Goal: Information Seeking & Learning: Check status

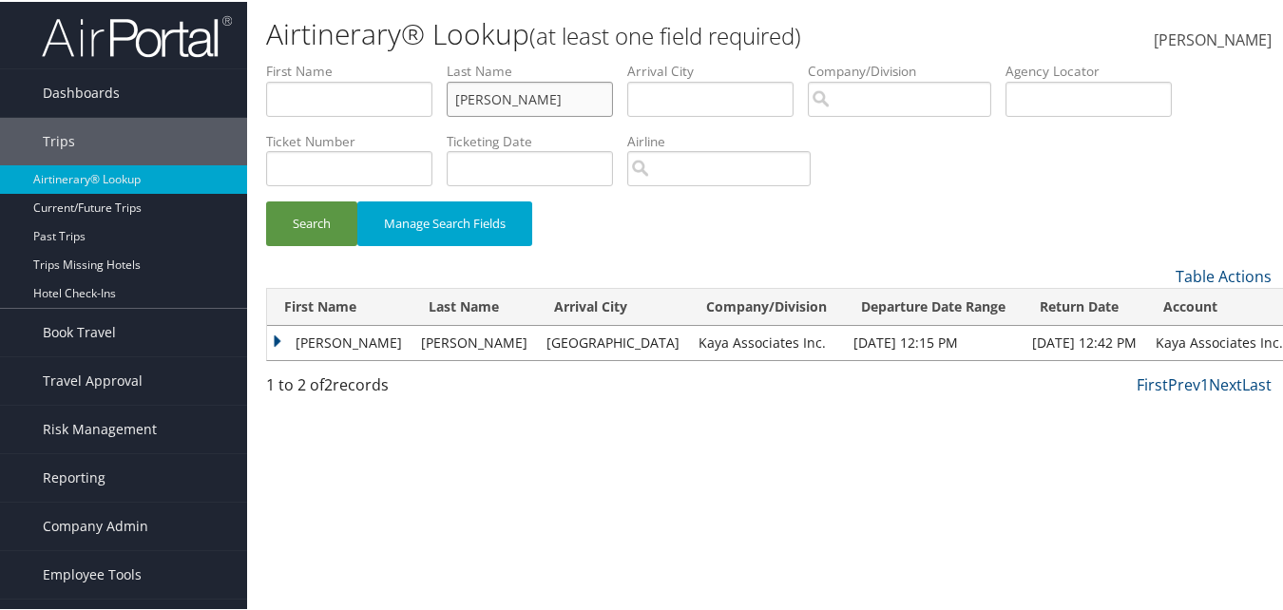
click at [506, 85] on input "jakowski" at bounding box center [530, 97] width 166 height 35
type input "j"
click at [402, 89] on input "text" at bounding box center [349, 97] width 166 height 35
type input "[PERSON_NAME]"
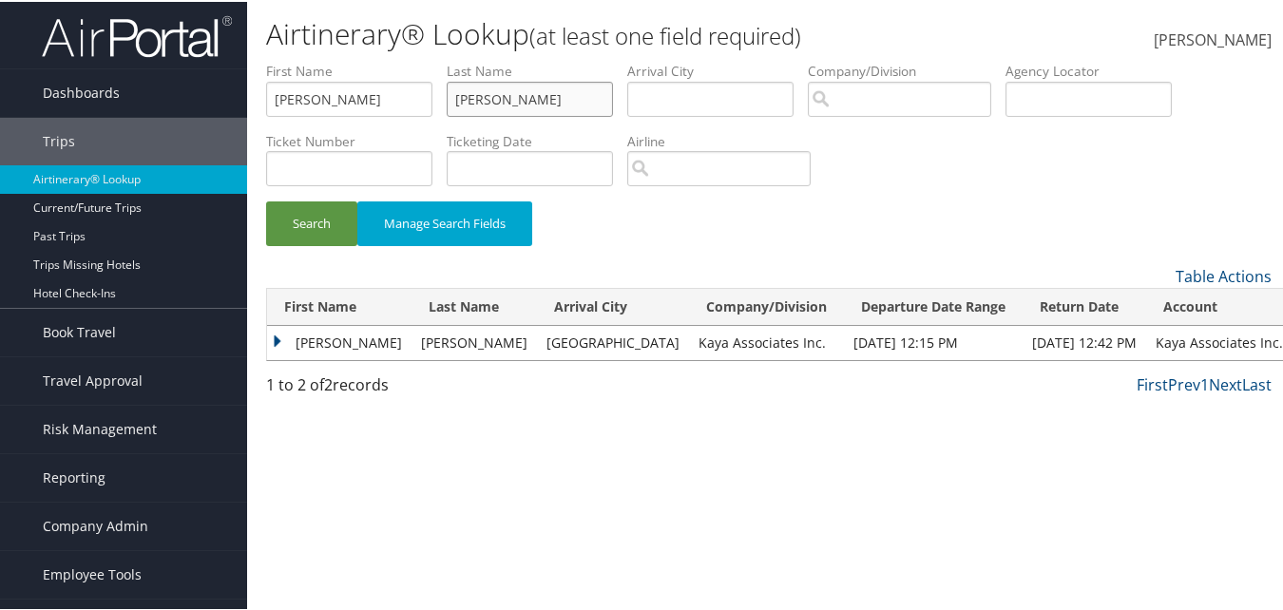
click at [266, 200] on button "Search" at bounding box center [311, 222] width 91 height 45
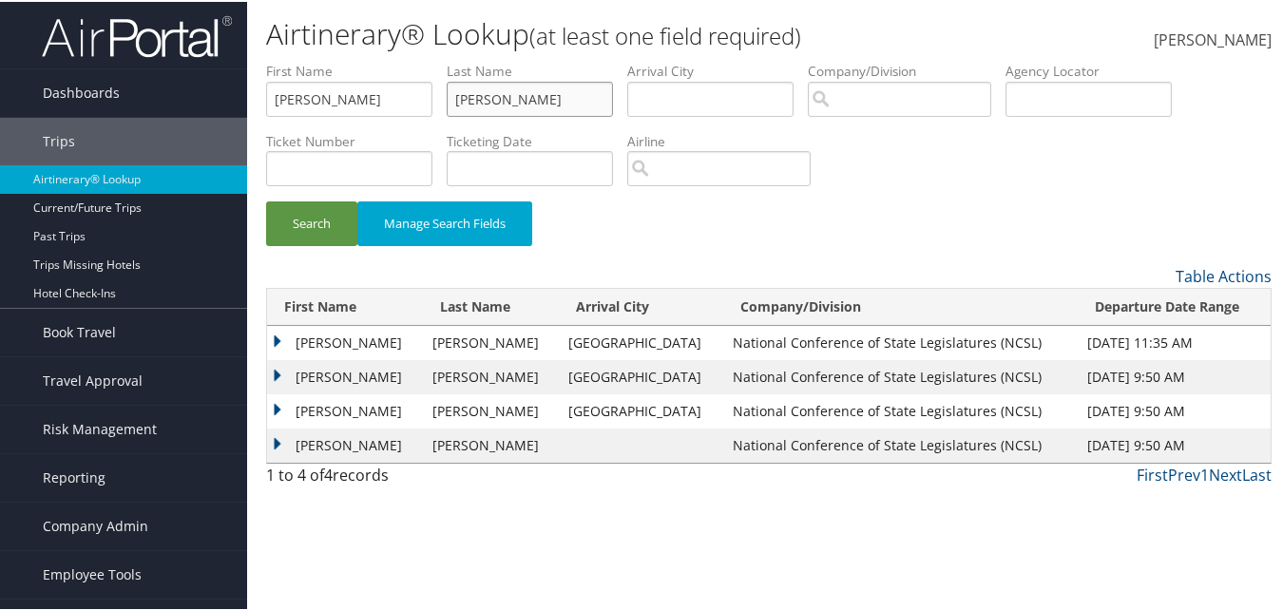
click at [512, 102] on input "[PERSON_NAME]" at bounding box center [530, 97] width 166 height 35
drag, startPoint x: 510, startPoint y: 105, endPoint x: 485, endPoint y: 110, distance: 26.1
click at [485, 110] on input "omar" at bounding box center [530, 97] width 166 height 35
drag, startPoint x: 521, startPoint y: 119, endPoint x: 446, endPoint y: 104, distance: 76.6
click at [450, 104] on li "Last Name omar" at bounding box center [537, 94] width 181 height 69
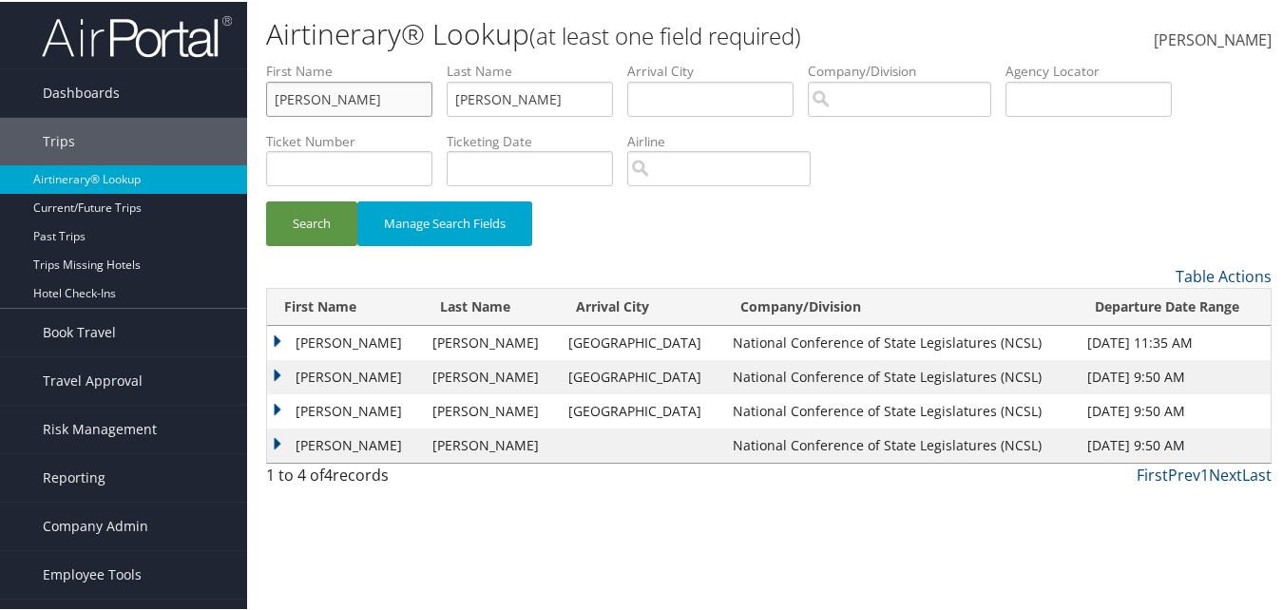
drag, startPoint x: 364, startPoint y: 105, endPoint x: 223, endPoint y: 56, distance: 149.0
click at [226, 64] on div "Dashboards AirPortal 360™ (Manager) AirPortal 360™ (Agent) My Travel Dashboard …" at bounding box center [645, 305] width 1290 height 610
drag, startPoint x: 520, startPoint y: 100, endPoint x: 376, endPoint y: 30, distance: 159.4
click at [372, 53] on div "Airtinerary® Lookup (at least one field required) Cameron Poole Cameron Poole M…" at bounding box center [768, 305] width 1043 height 610
click at [978, 186] on div "Search Manage Search Fields" at bounding box center [769, 161] width 1034 height 203
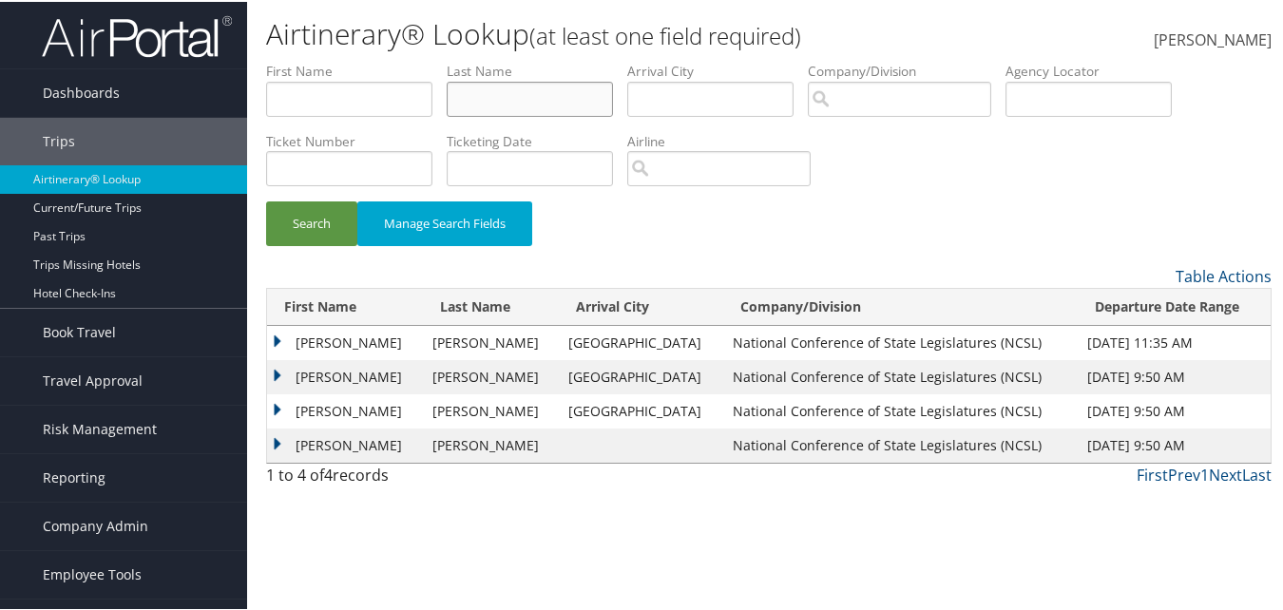
click at [543, 99] on input "text" at bounding box center [530, 97] width 166 height 35
type input "omar"
click at [297, 93] on input "text" at bounding box center [349, 97] width 166 height 35
type input "malcolm"
click at [266, 200] on button "Search" at bounding box center [311, 222] width 91 height 45
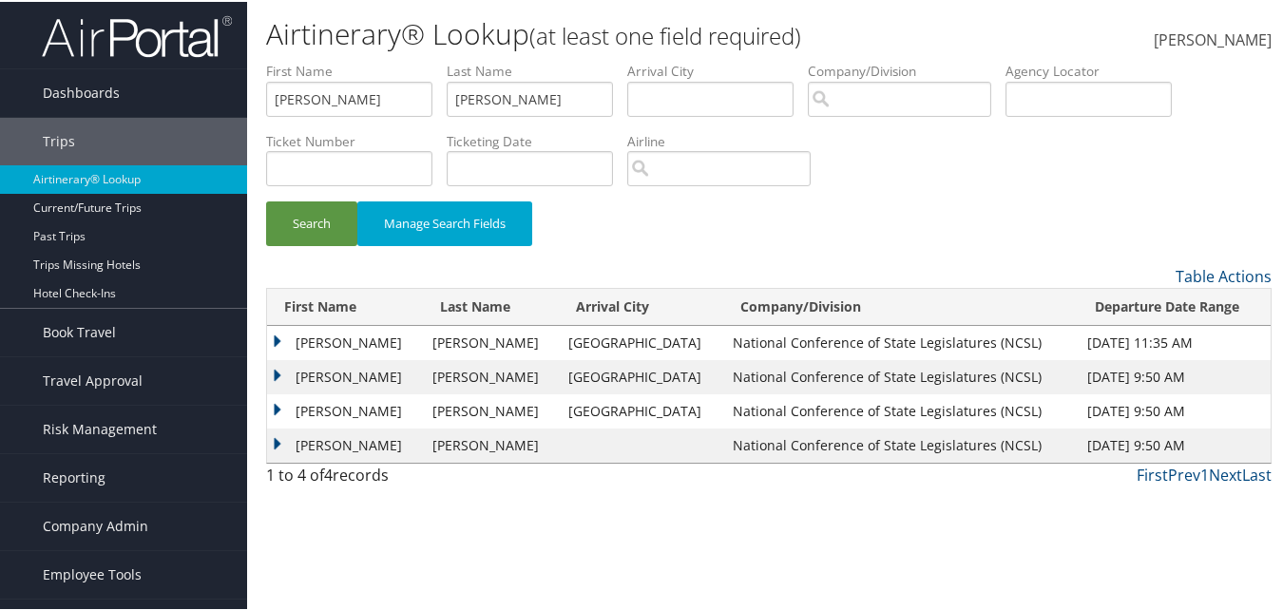
click at [276, 368] on td "MALCOLM JASON" at bounding box center [345, 375] width 156 height 34
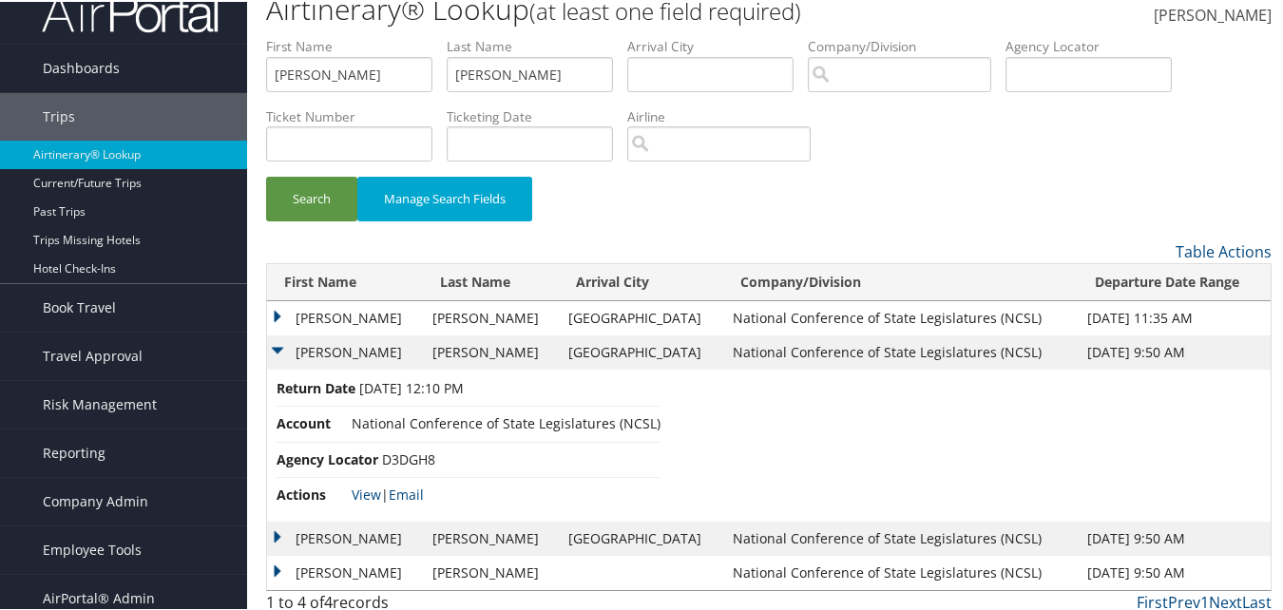
scroll to position [36, 0]
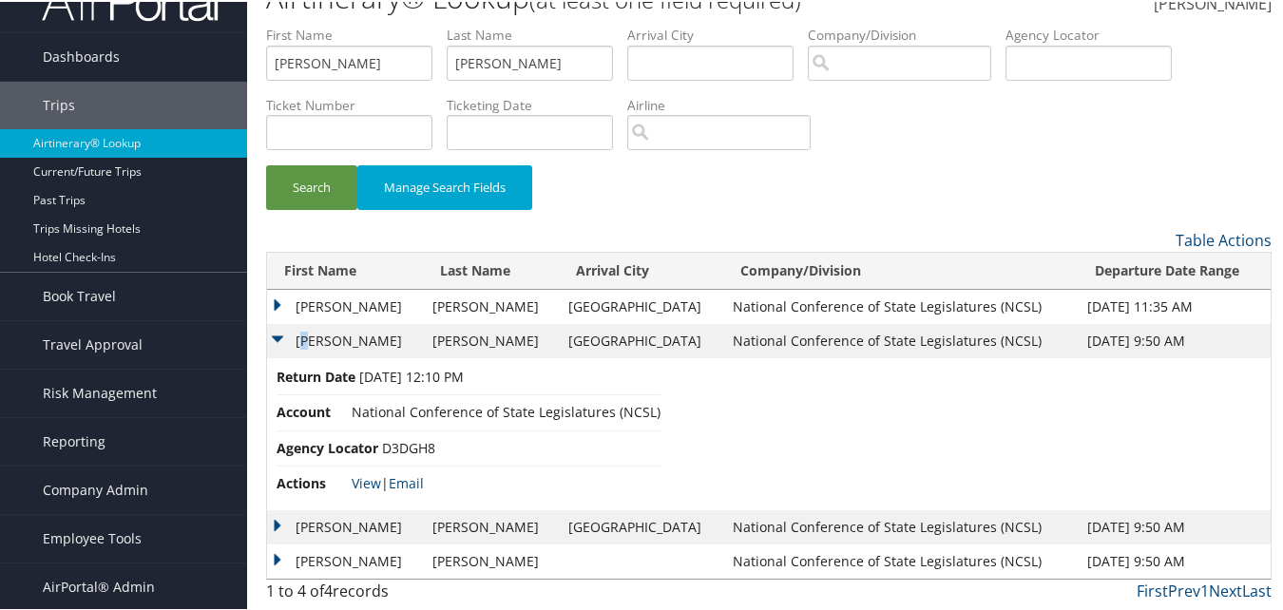
click at [316, 337] on td "MALCOLM JASON" at bounding box center [345, 339] width 156 height 34
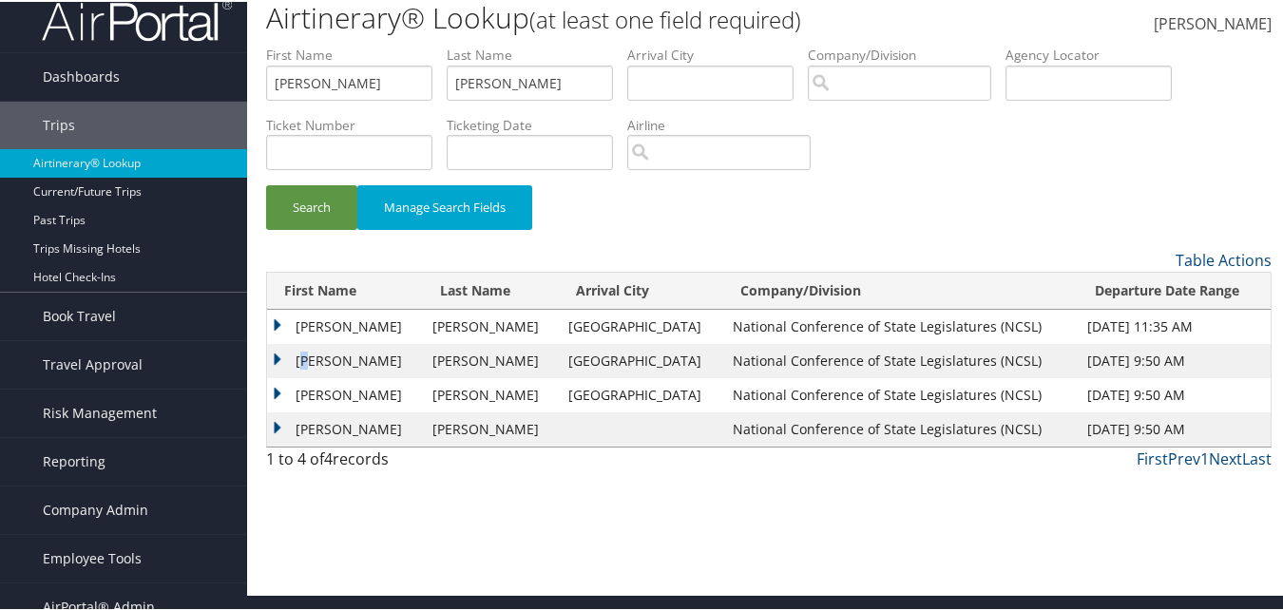
scroll to position [0, 0]
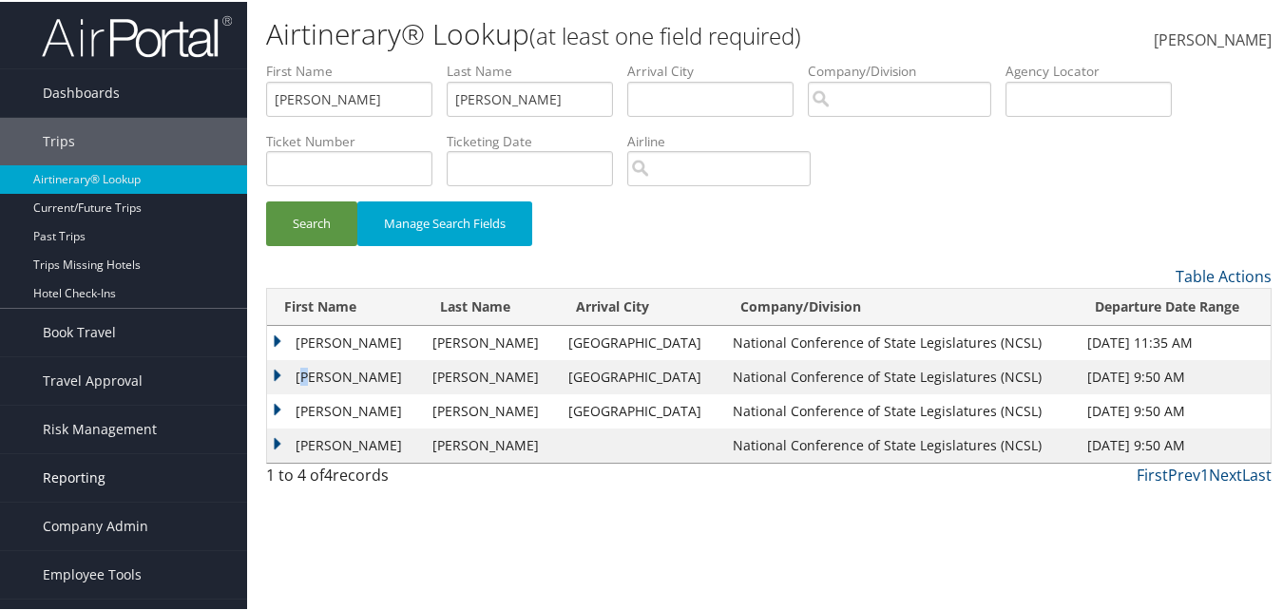
click at [74, 482] on span "Reporting" at bounding box center [74, 476] width 63 height 48
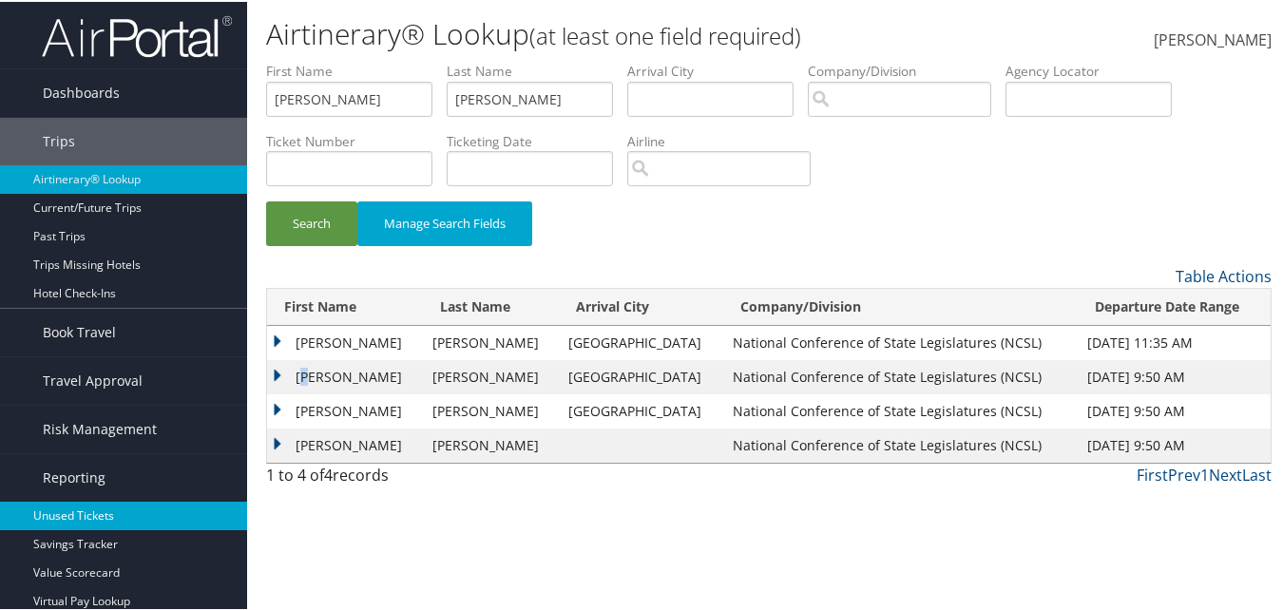
click at [67, 521] on link "Unused Tickets" at bounding box center [123, 514] width 247 height 29
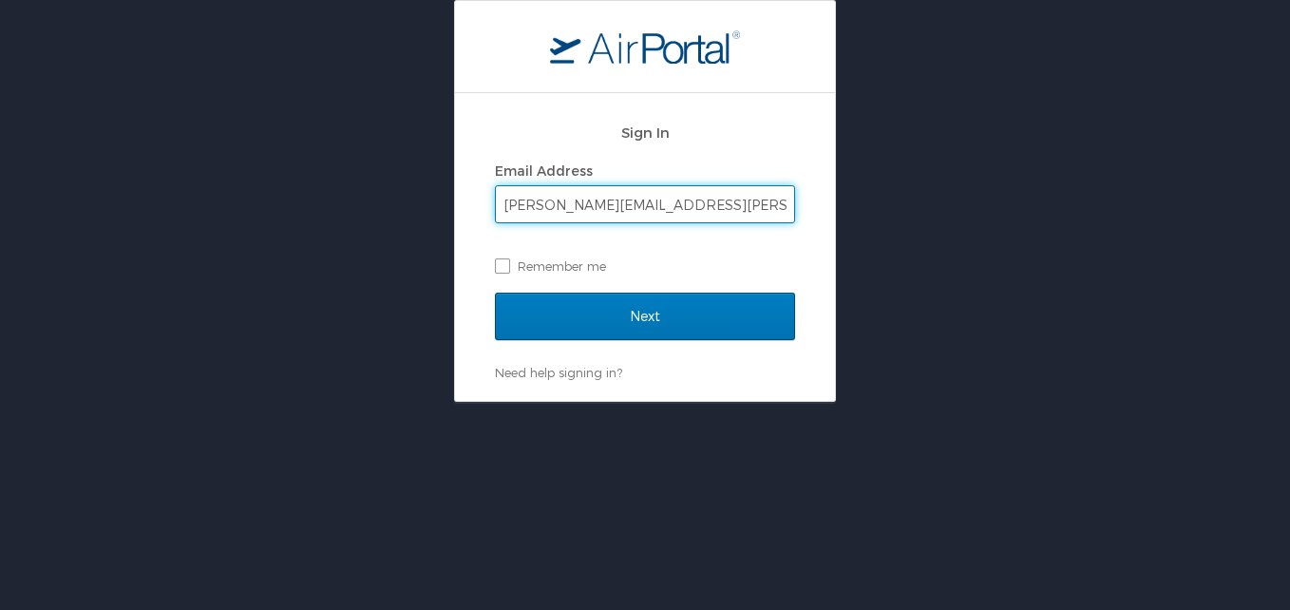
type input "[PERSON_NAME][EMAIL_ADDRESS][PERSON_NAME][DOMAIN_NAME]"
click at [495, 293] on input "Next" at bounding box center [645, 317] width 300 height 48
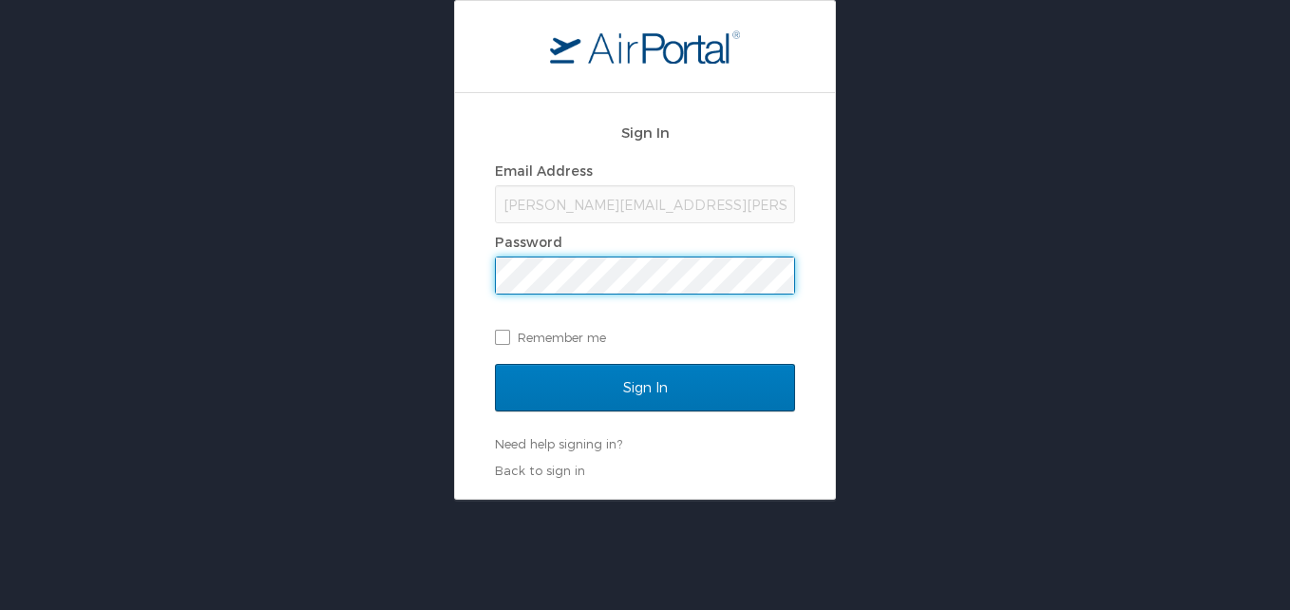
click at [495, 364] on input "Sign In" at bounding box center [645, 388] width 300 height 48
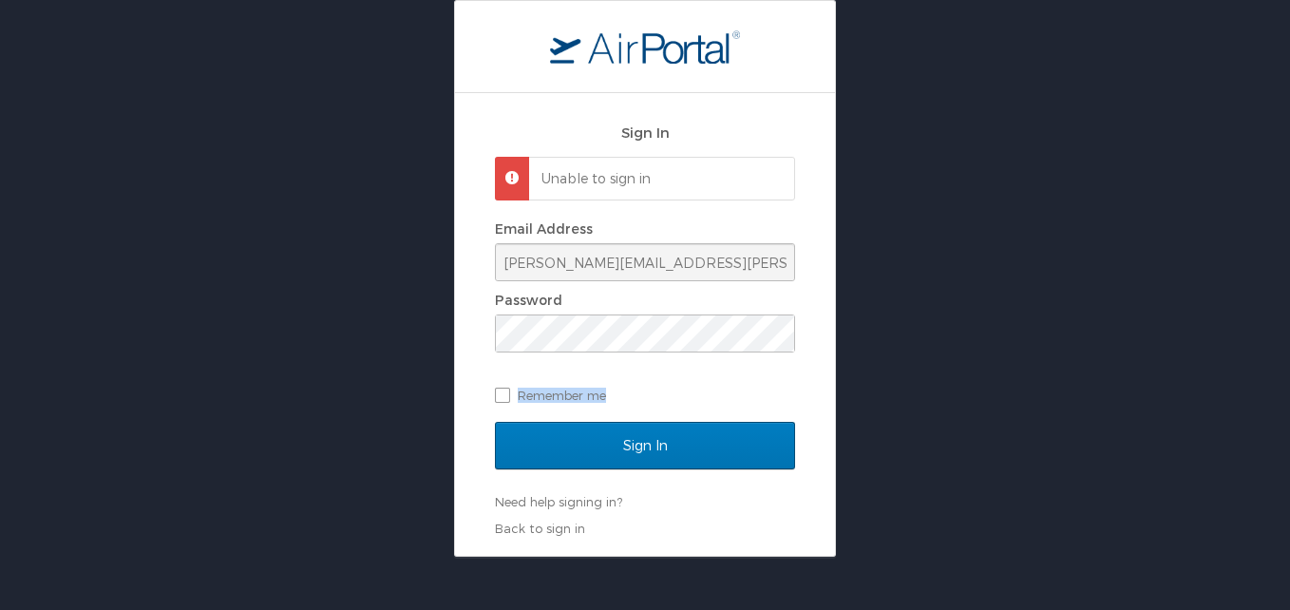
drag, startPoint x: 676, startPoint y: 362, endPoint x: 1011, endPoint y: 452, distance: 347.3
click at [775, 371] on div "Email Address cameron.poole@cbtravel.com Password Remember me" at bounding box center [645, 312] width 300 height 195
click at [183, 186] on div "Sign In Unable to sign in Email Address cameron.poole@cbtravel.com Password Rem…" at bounding box center [645, 278] width 1290 height 557
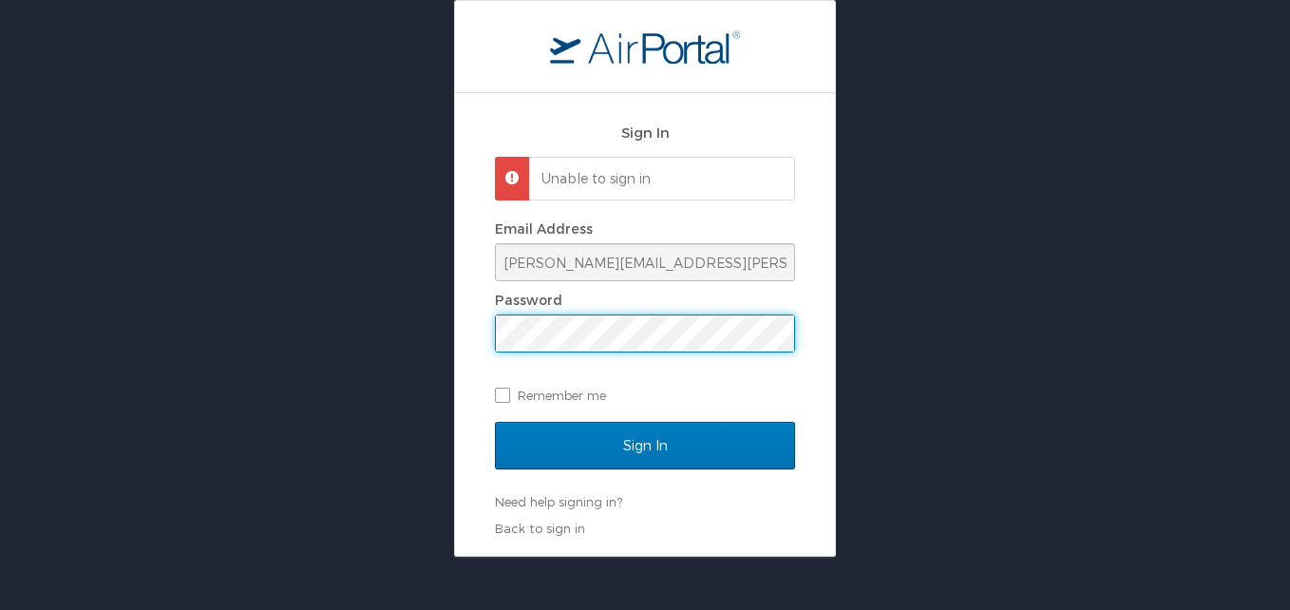
click at [495, 422] on input "Sign In" at bounding box center [645, 446] width 300 height 48
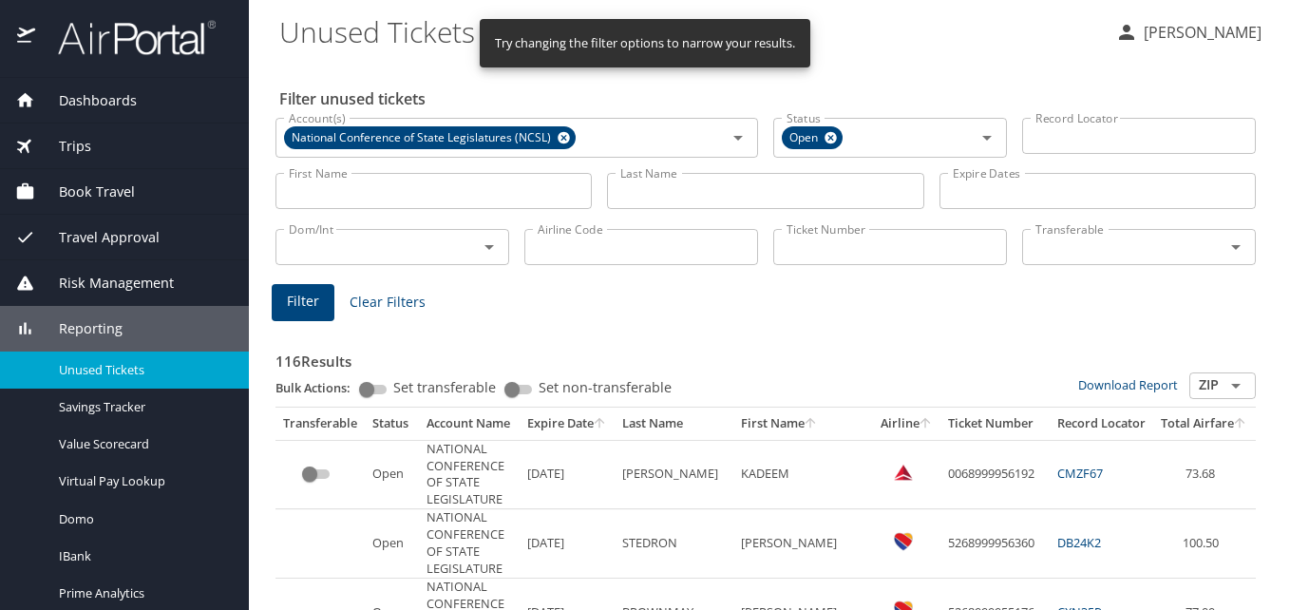
click at [932, 246] on input "Ticket Number" at bounding box center [890, 247] width 234 height 36
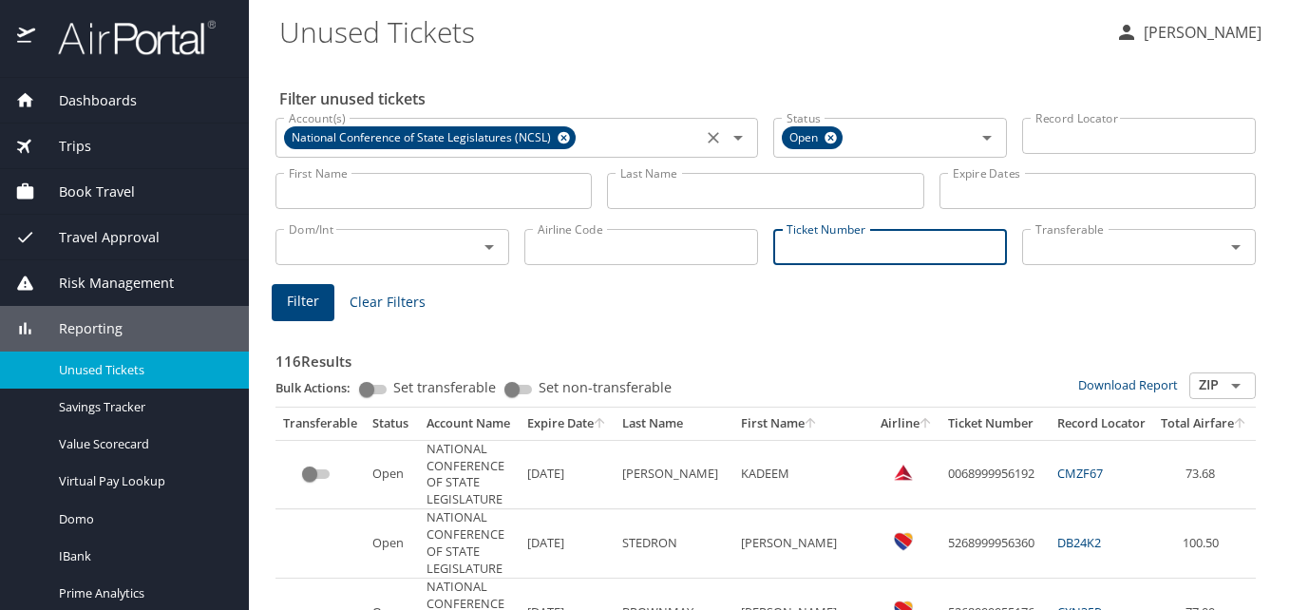
click at [563, 132] on icon at bounding box center [564, 137] width 14 height 21
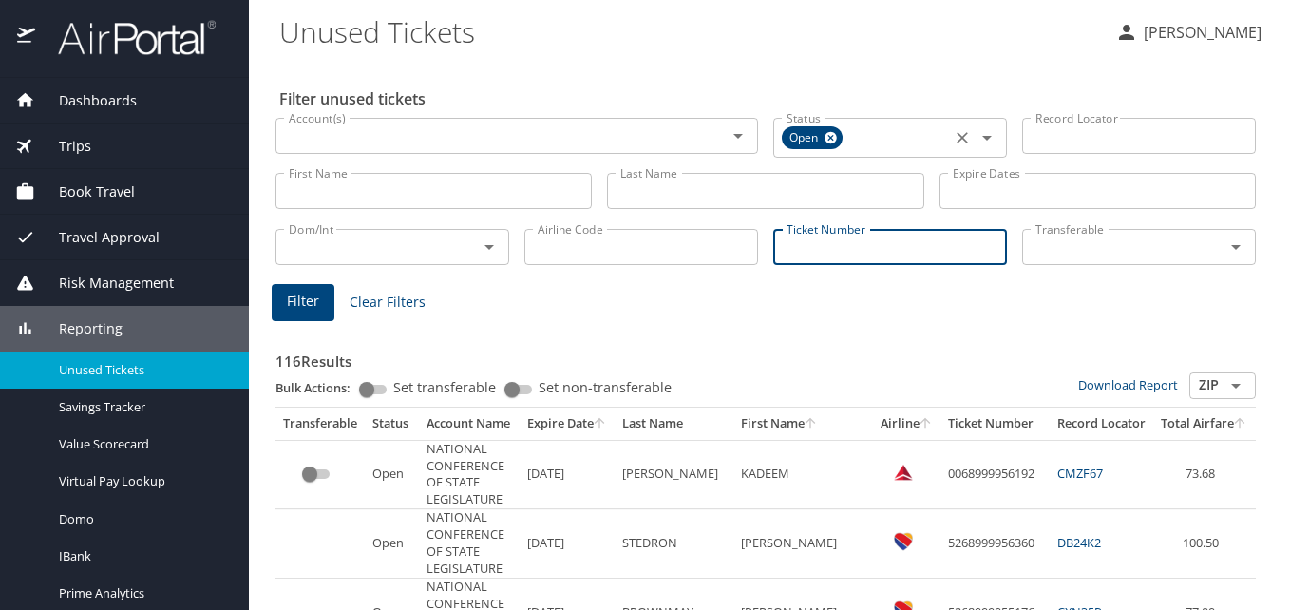
click at [825, 143] on icon at bounding box center [831, 138] width 12 height 12
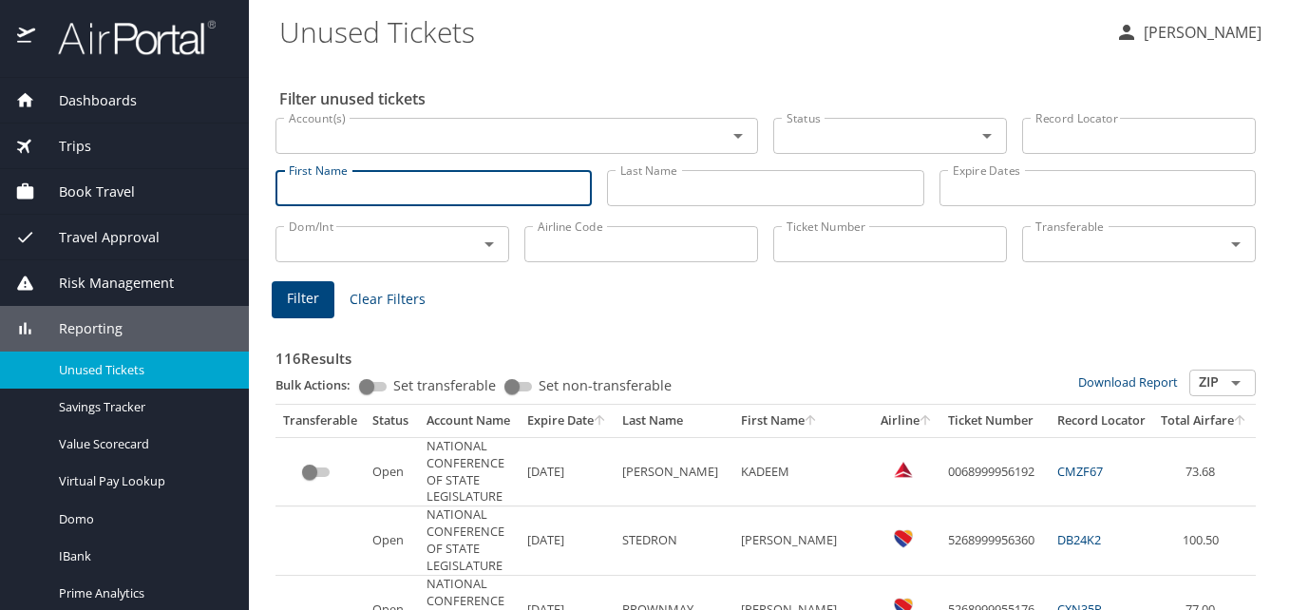
drag, startPoint x: 562, startPoint y: 180, endPoint x: 550, endPoint y: 168, distance: 16.8
click at [565, 175] on input "First Name" at bounding box center [434, 188] width 316 height 36
type input "malcolm"
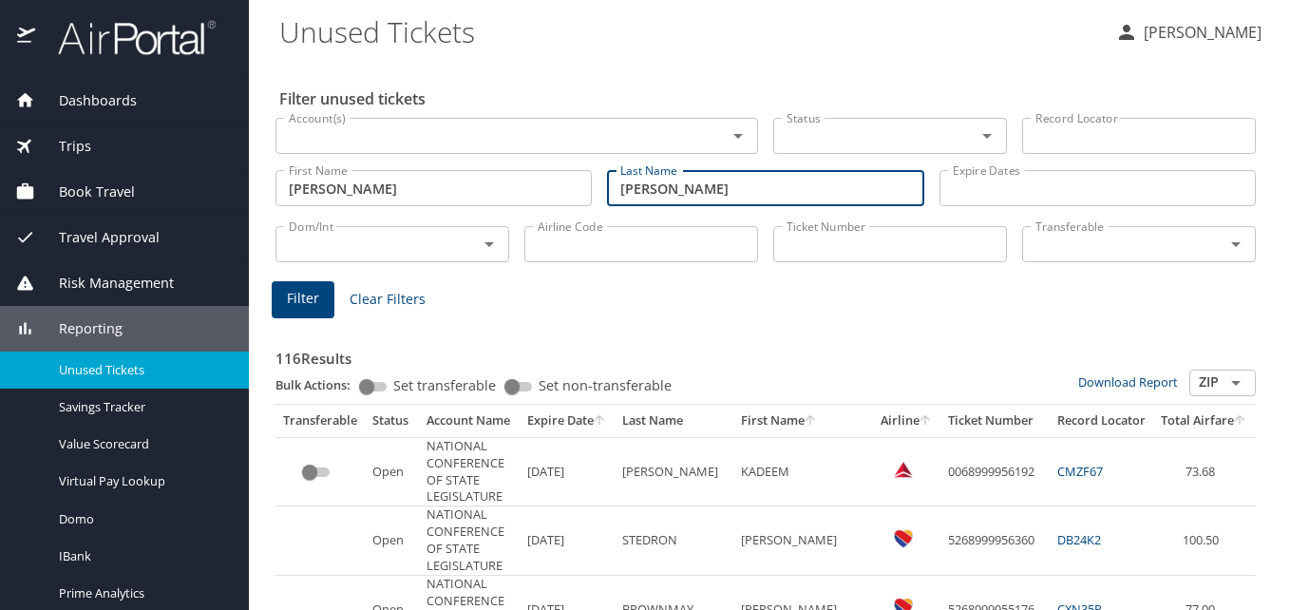
type input "[PERSON_NAME]"
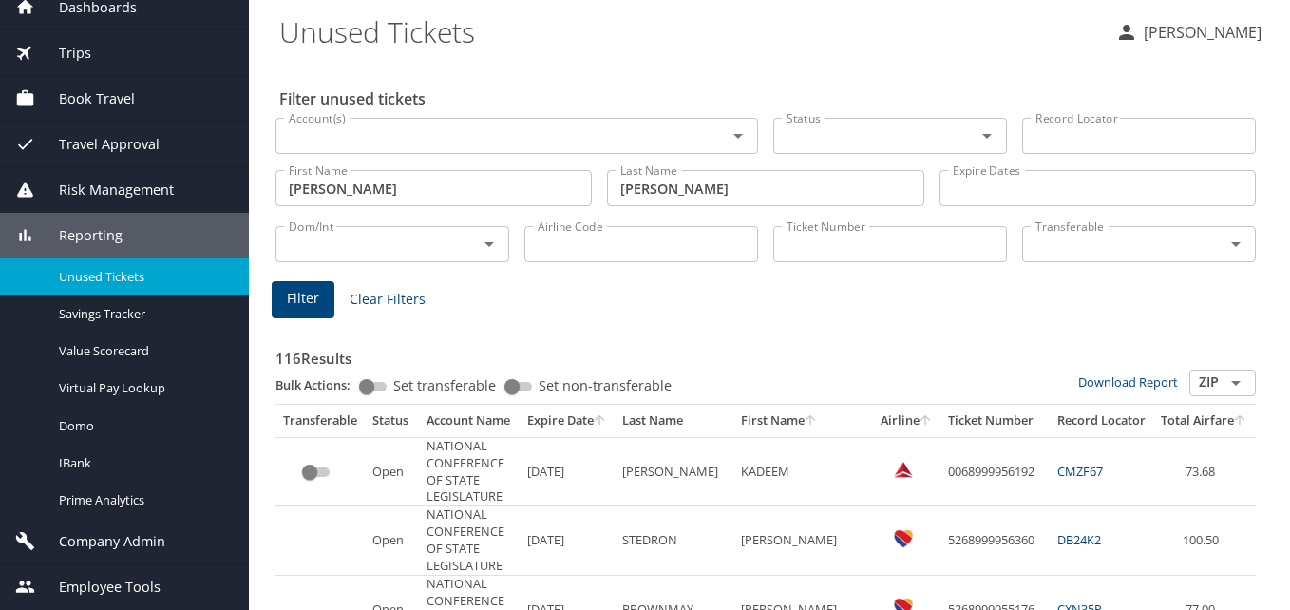
click at [140, 541] on span "Company Admin" at bounding box center [100, 541] width 130 height 21
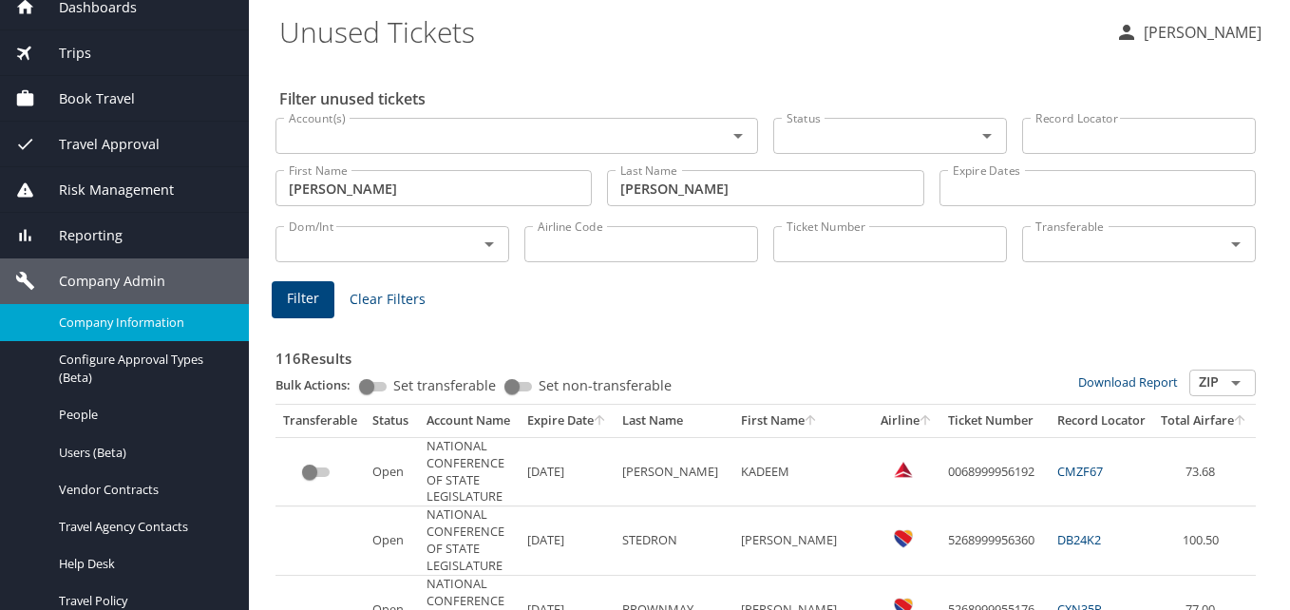
click at [159, 324] on span "Company Information" at bounding box center [142, 323] width 167 height 18
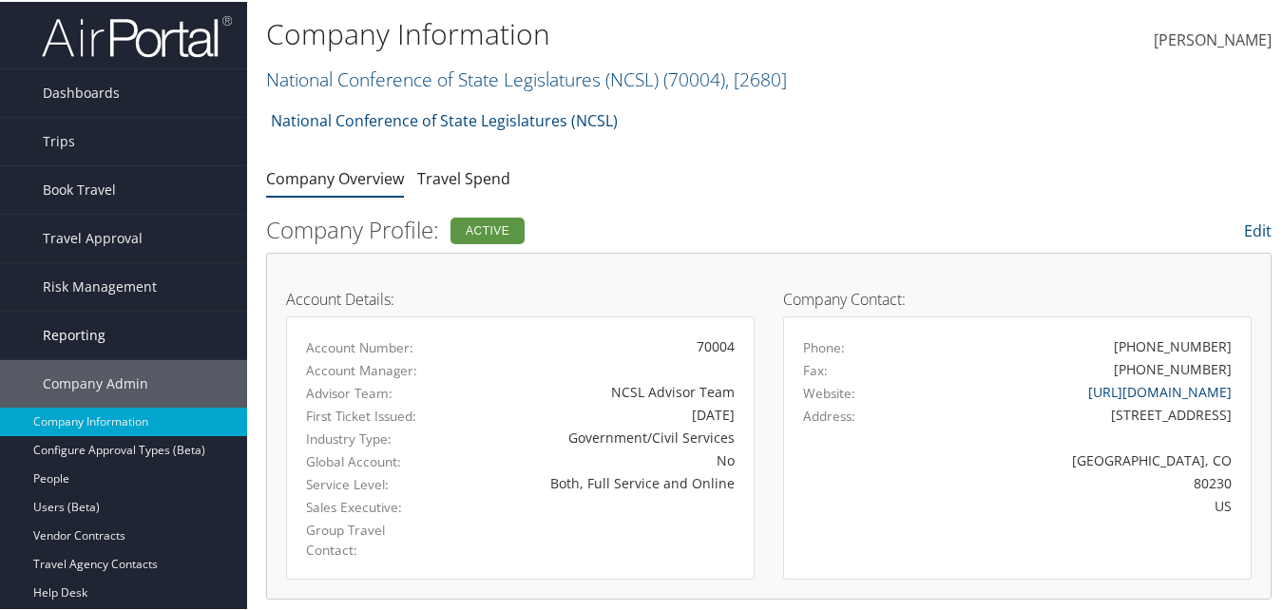
click at [105, 333] on link "Reporting" at bounding box center [123, 334] width 247 height 48
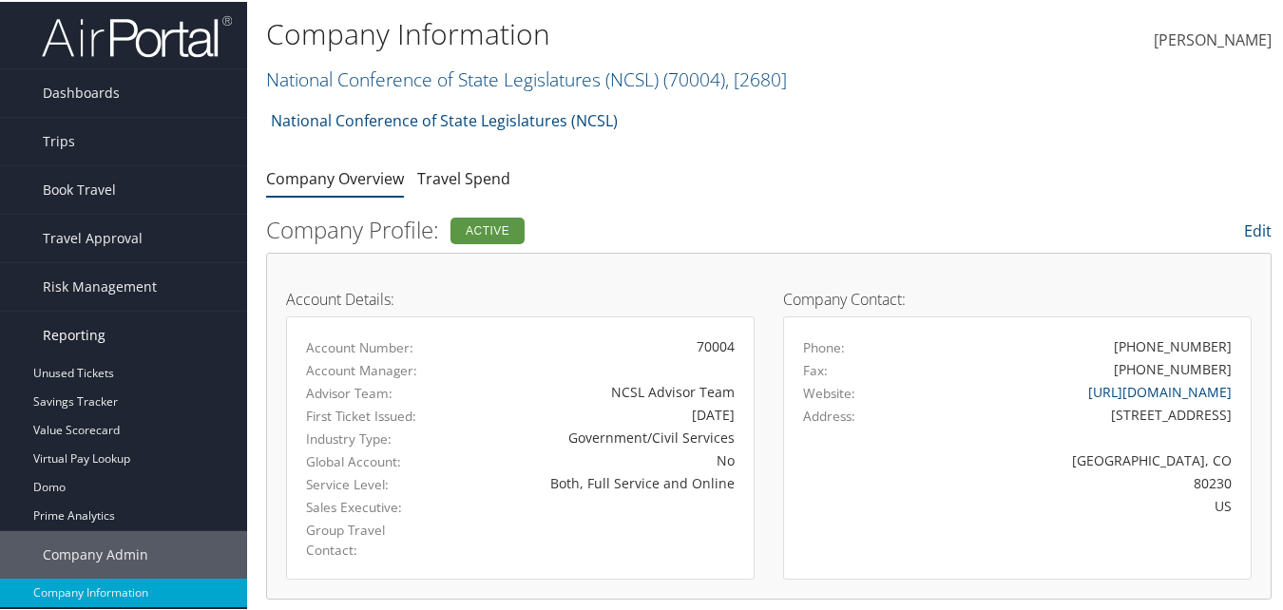
click at [105, 333] on link "Reporting" at bounding box center [123, 334] width 247 height 48
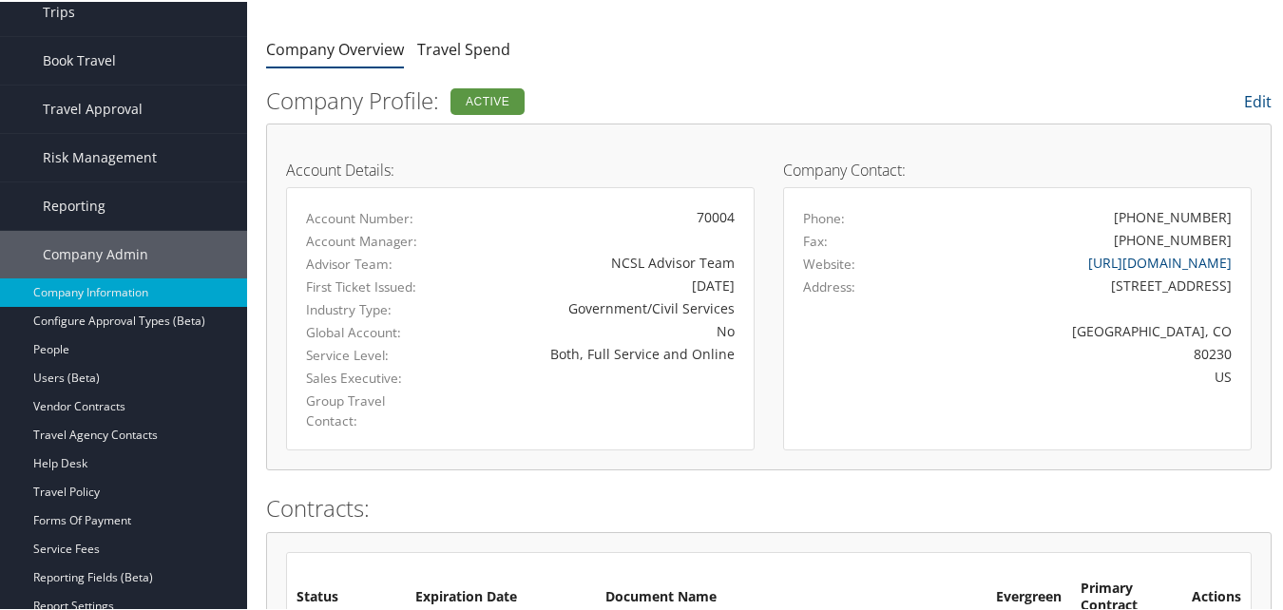
scroll to position [285, 0]
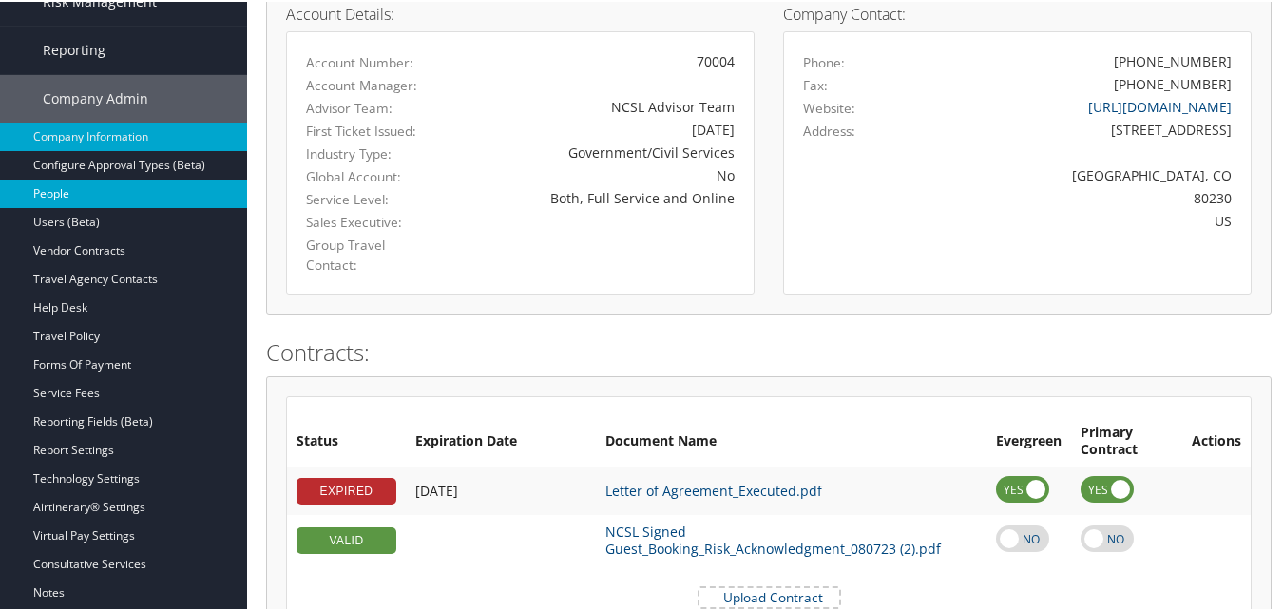
click at [155, 192] on link "People" at bounding box center [123, 192] width 247 height 29
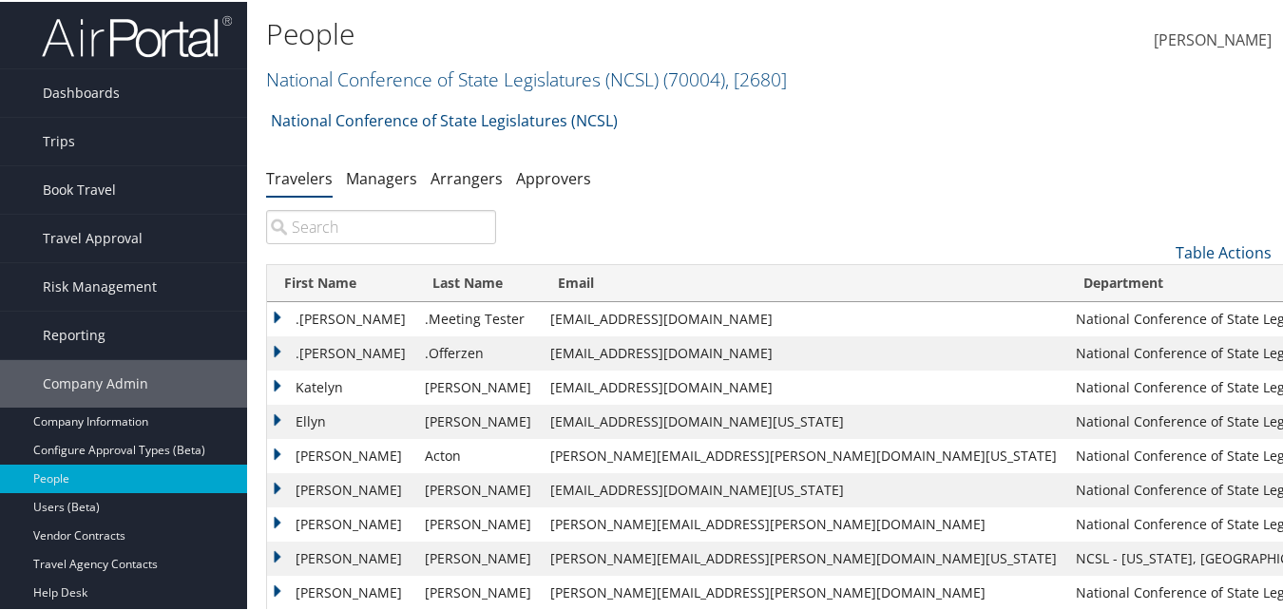
click at [350, 228] on input "search" at bounding box center [381, 225] width 230 height 34
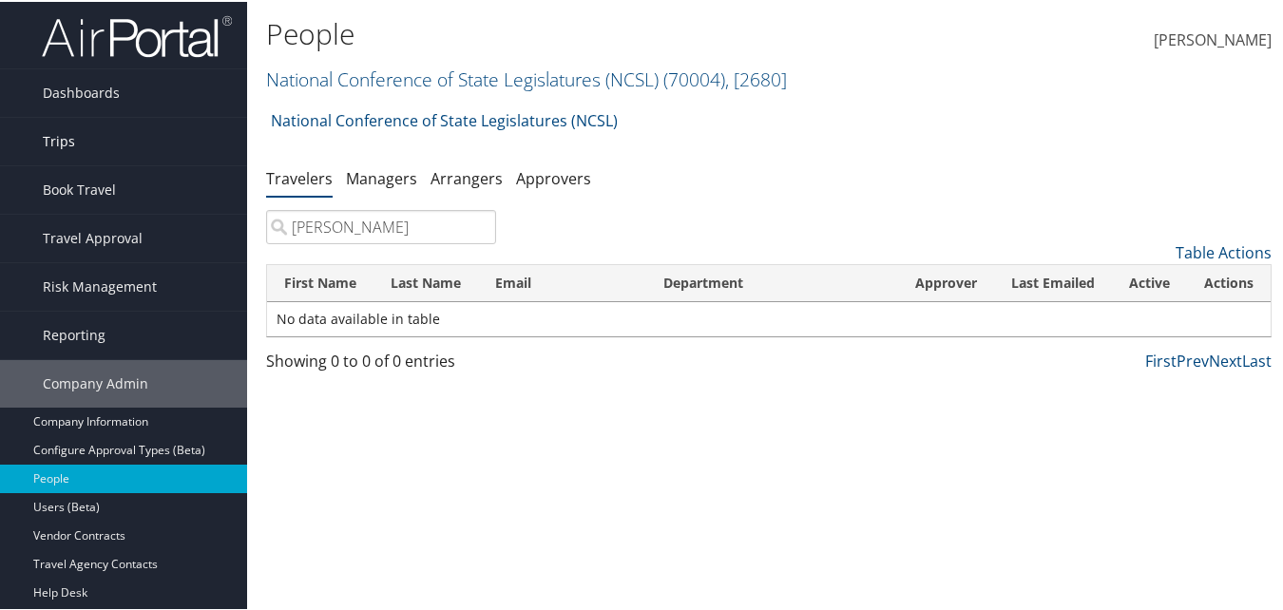
type input "[PERSON_NAME]"
click at [50, 135] on span "Trips" at bounding box center [59, 140] width 32 height 48
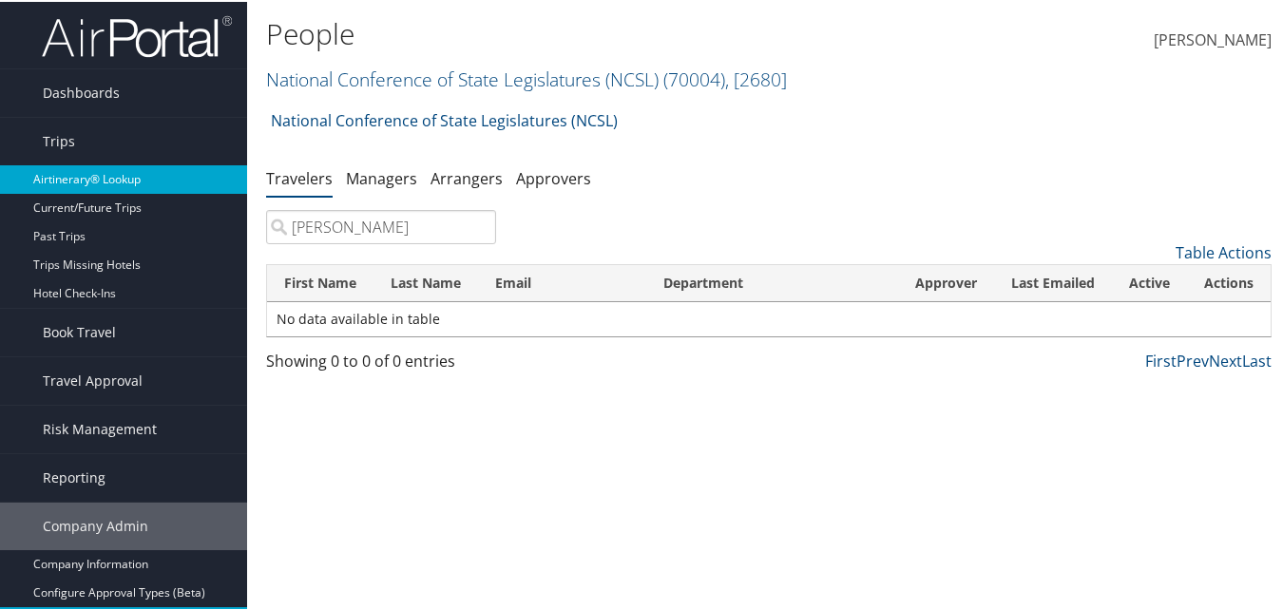
click at [60, 171] on link "Airtinerary® Lookup" at bounding box center [123, 177] width 247 height 29
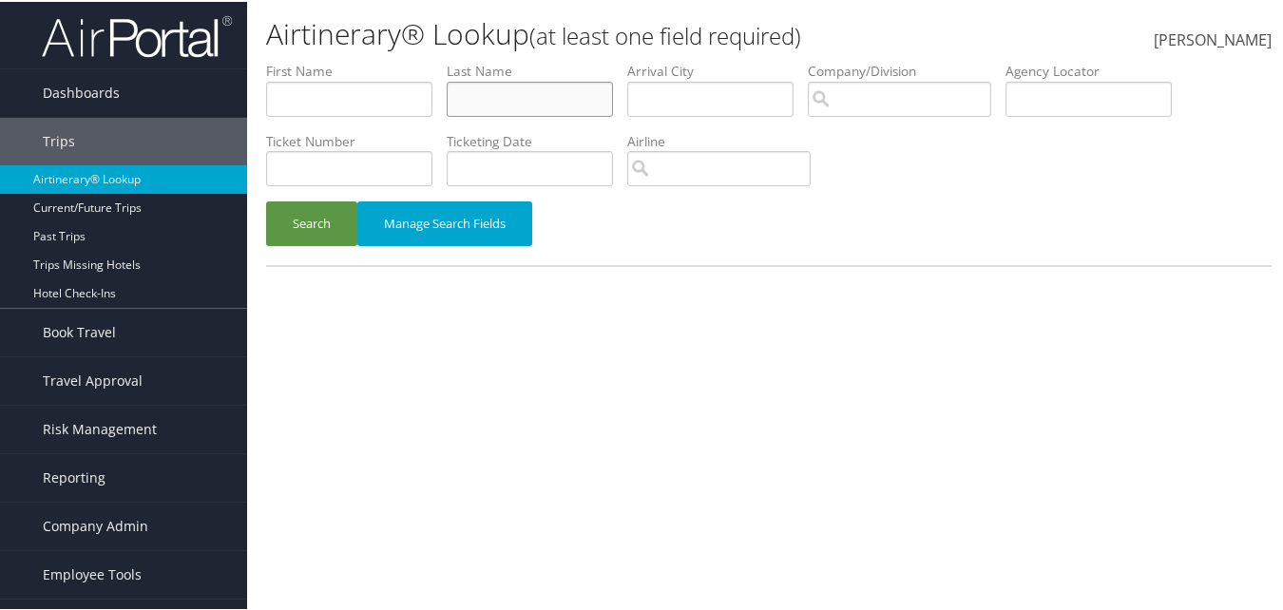
click at [515, 105] on input "text" at bounding box center [530, 97] width 166 height 35
type input "omar"
click at [323, 103] on input "text" at bounding box center [349, 97] width 166 height 35
type input "malcolm"
click at [313, 224] on button "Search" at bounding box center [311, 222] width 91 height 45
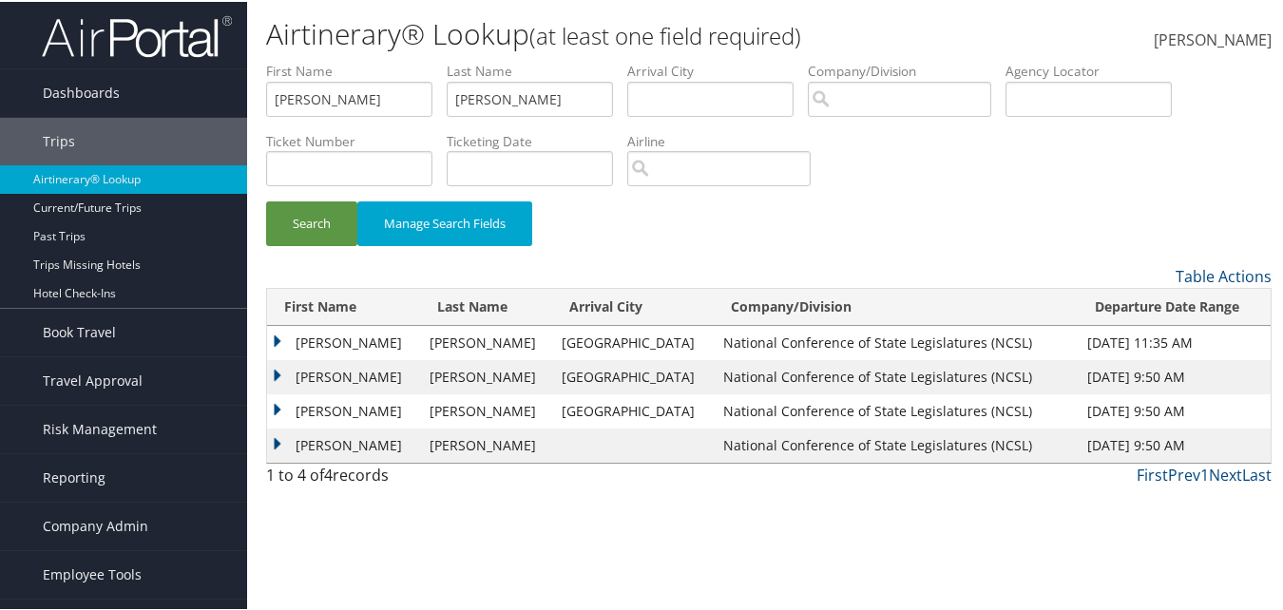
click at [276, 373] on td "MALCOLM JASON" at bounding box center [343, 375] width 153 height 34
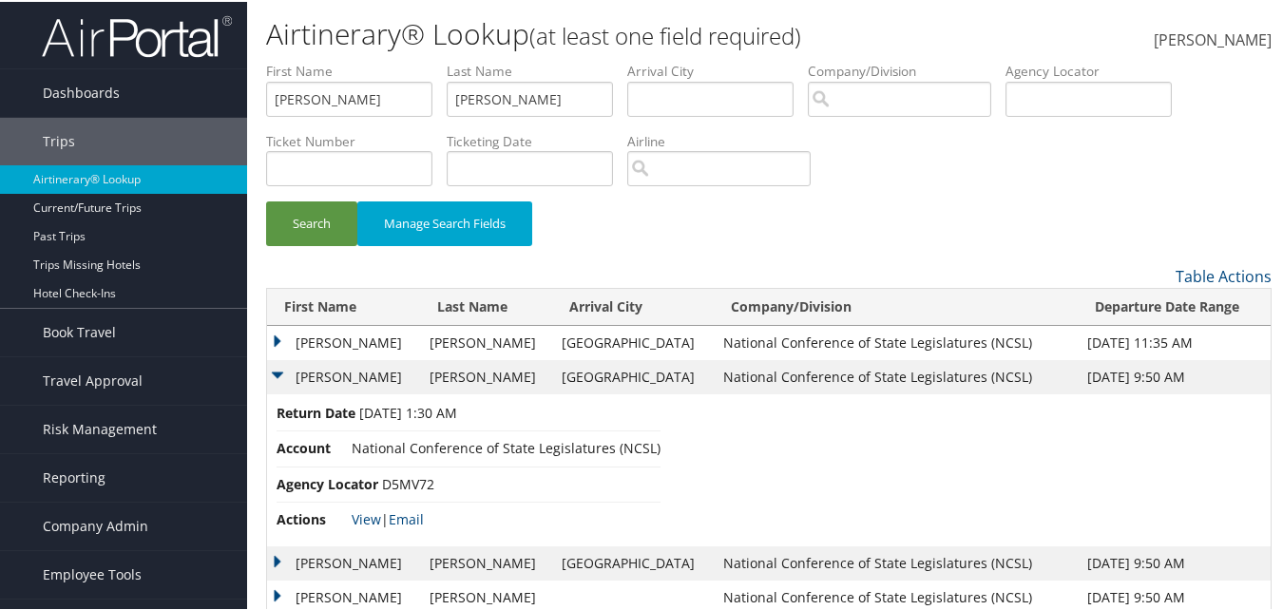
scroll to position [36, 0]
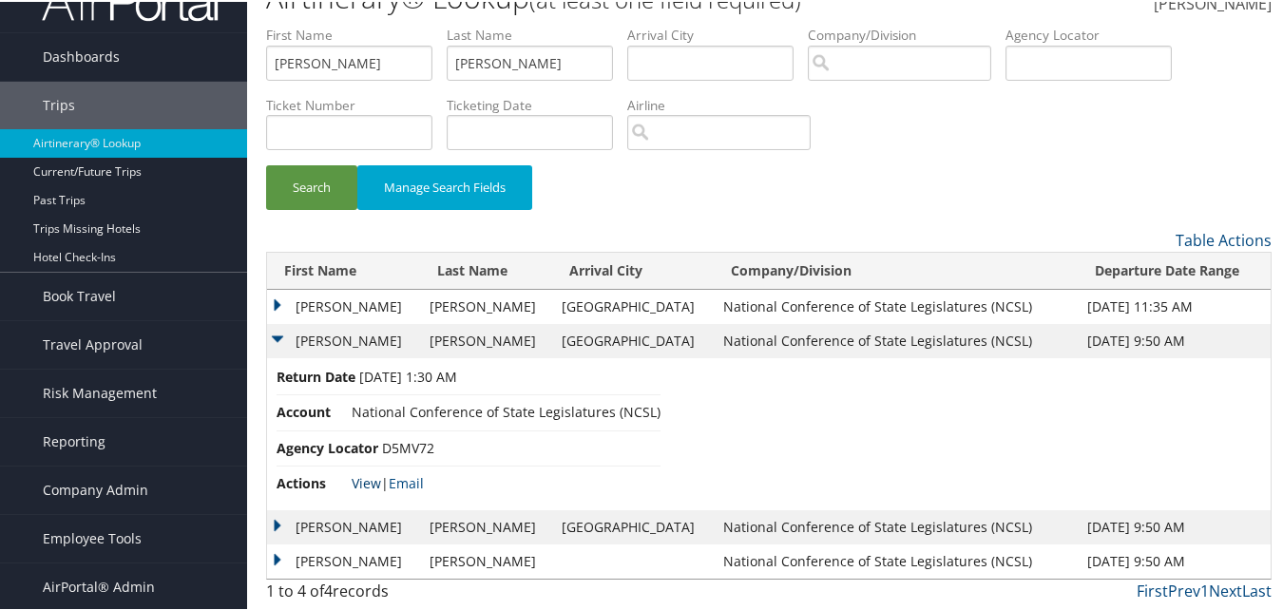
click at [366, 485] on link "View" at bounding box center [366, 481] width 29 height 18
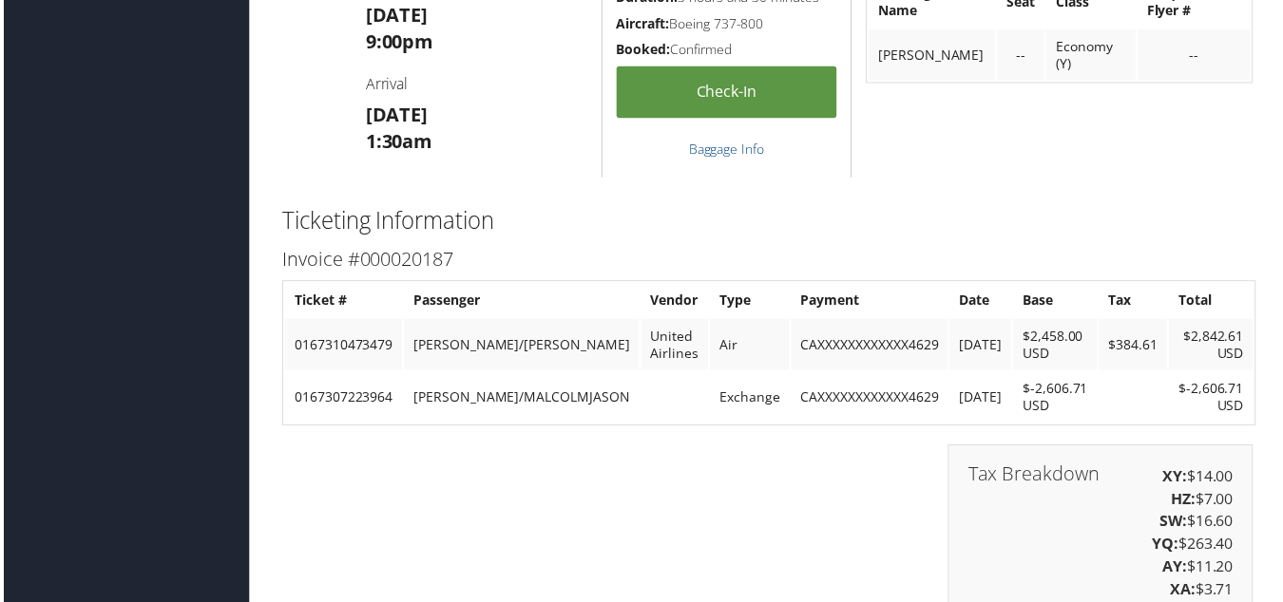
scroll to position [4276, 0]
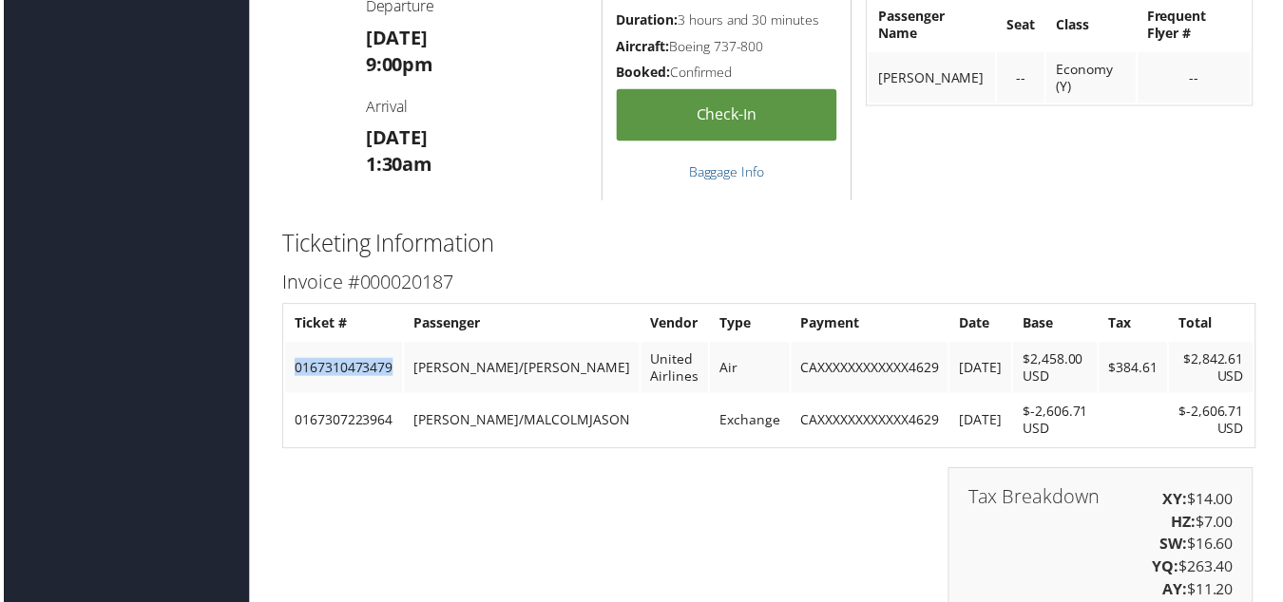
drag, startPoint x: 396, startPoint y: 367, endPoint x: 292, endPoint y: 374, distance: 104.8
click at [292, 374] on td "0167310473479" at bounding box center [342, 369] width 118 height 51
copy td "0167310473479"
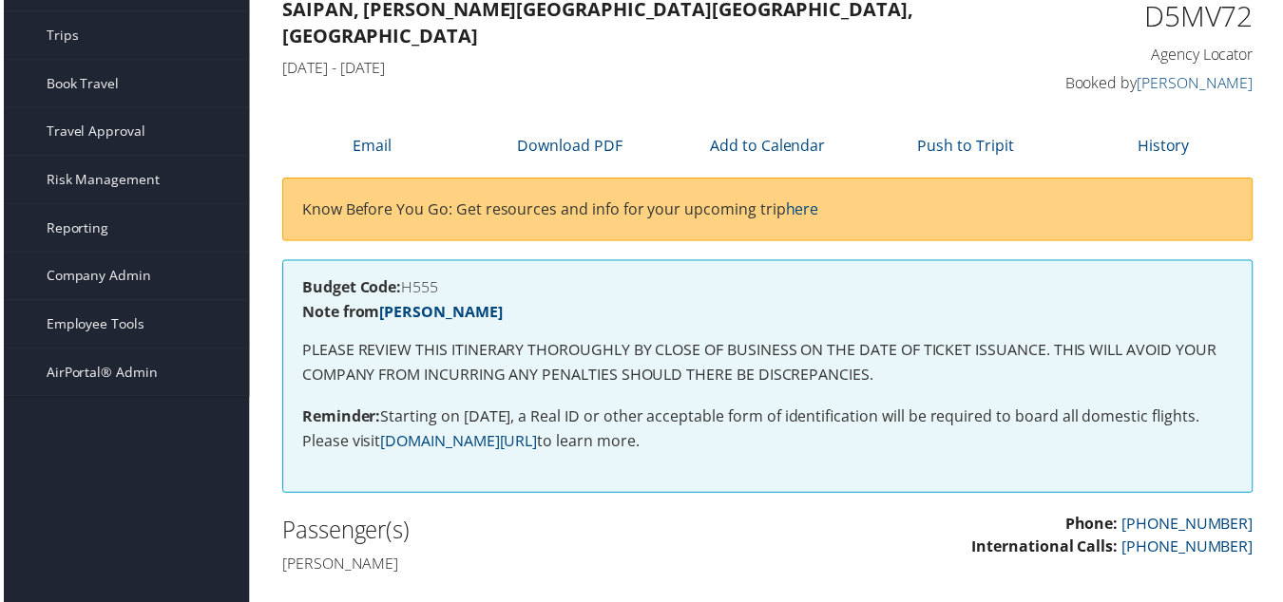
scroll to position [0, 0]
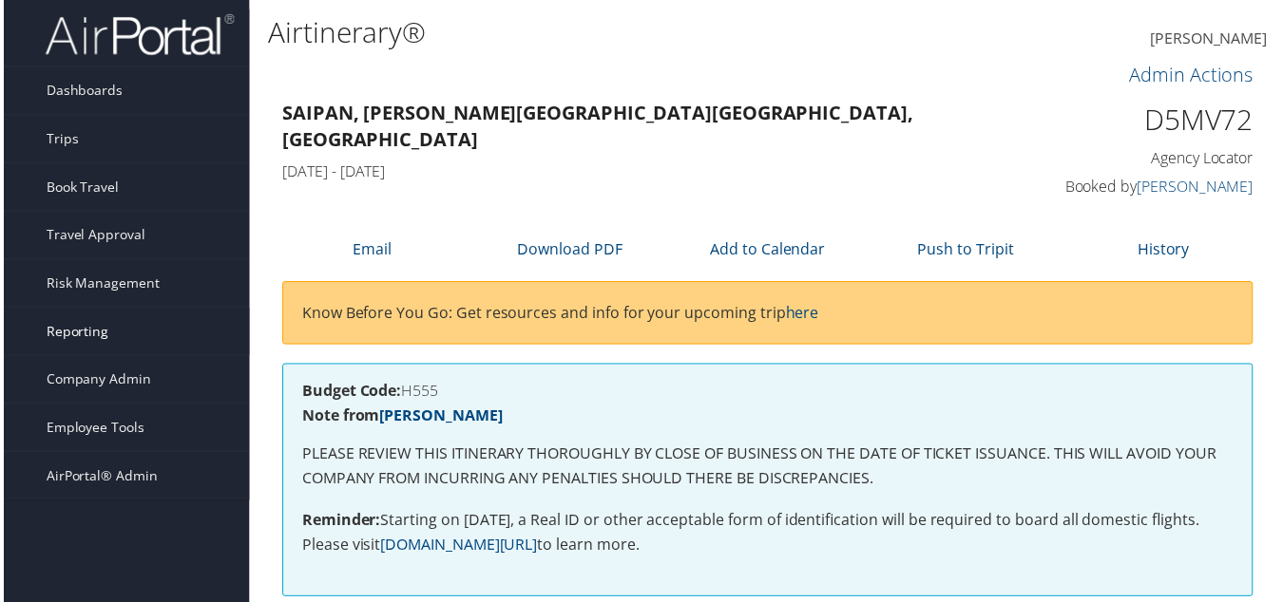
click at [80, 339] on span "Reporting" at bounding box center [74, 334] width 63 height 48
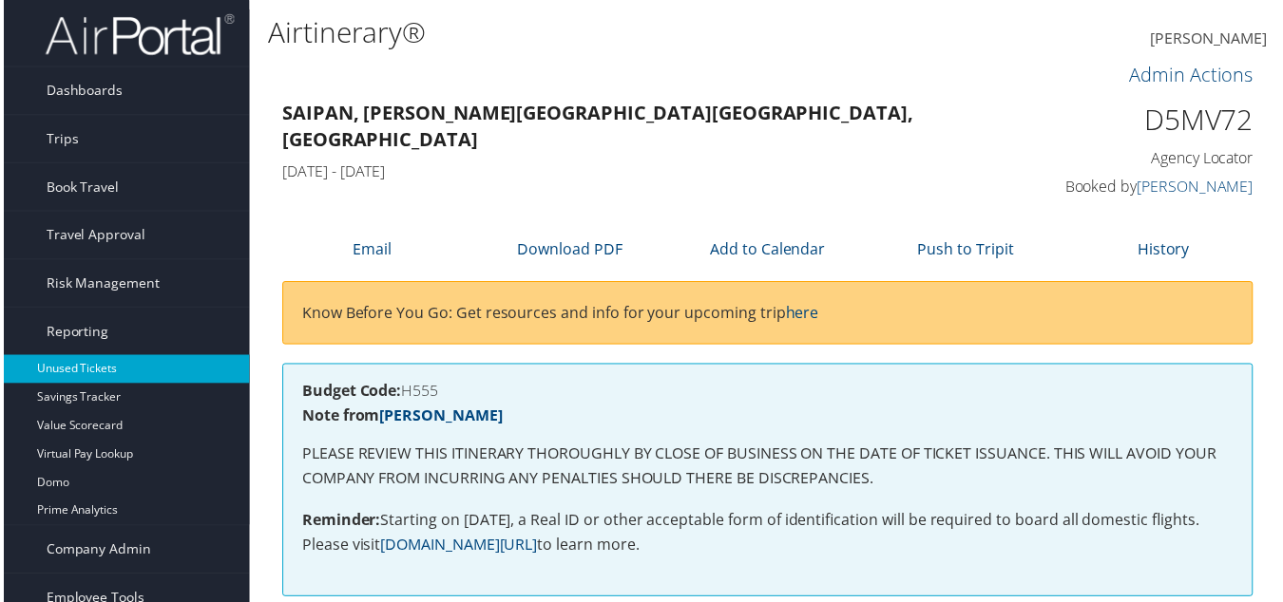
click at [83, 364] on link "Unused Tickets" at bounding box center [123, 371] width 247 height 29
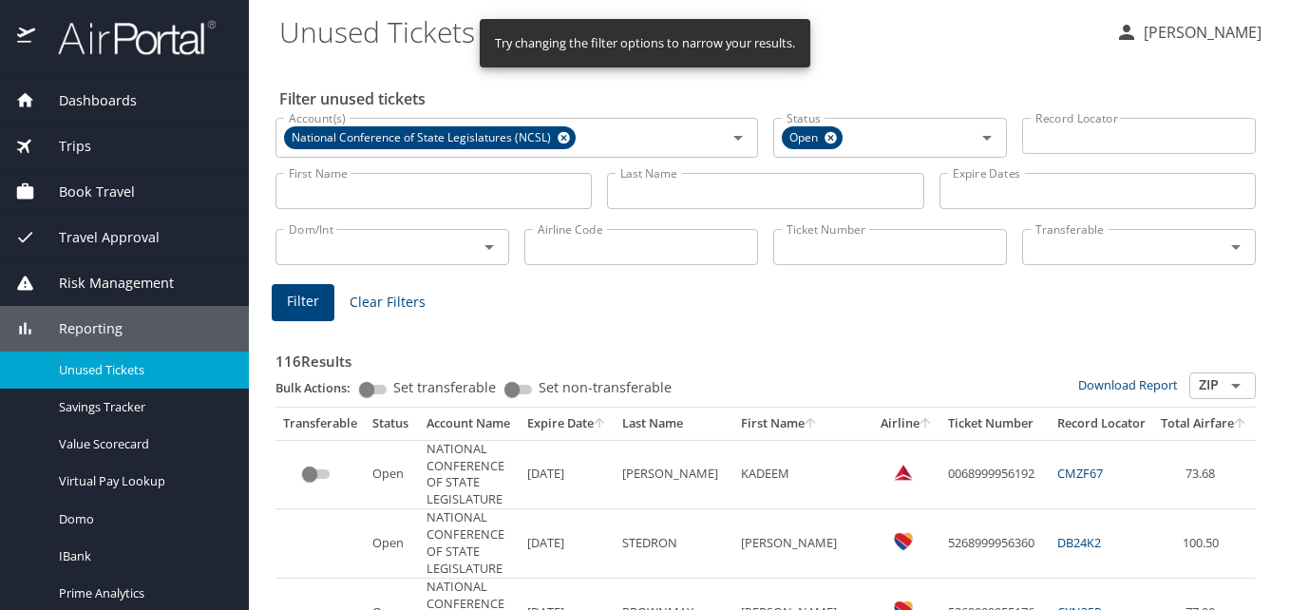
click at [795, 250] on input "Ticket Number" at bounding box center [890, 247] width 234 height 36
paste input "0167310473479"
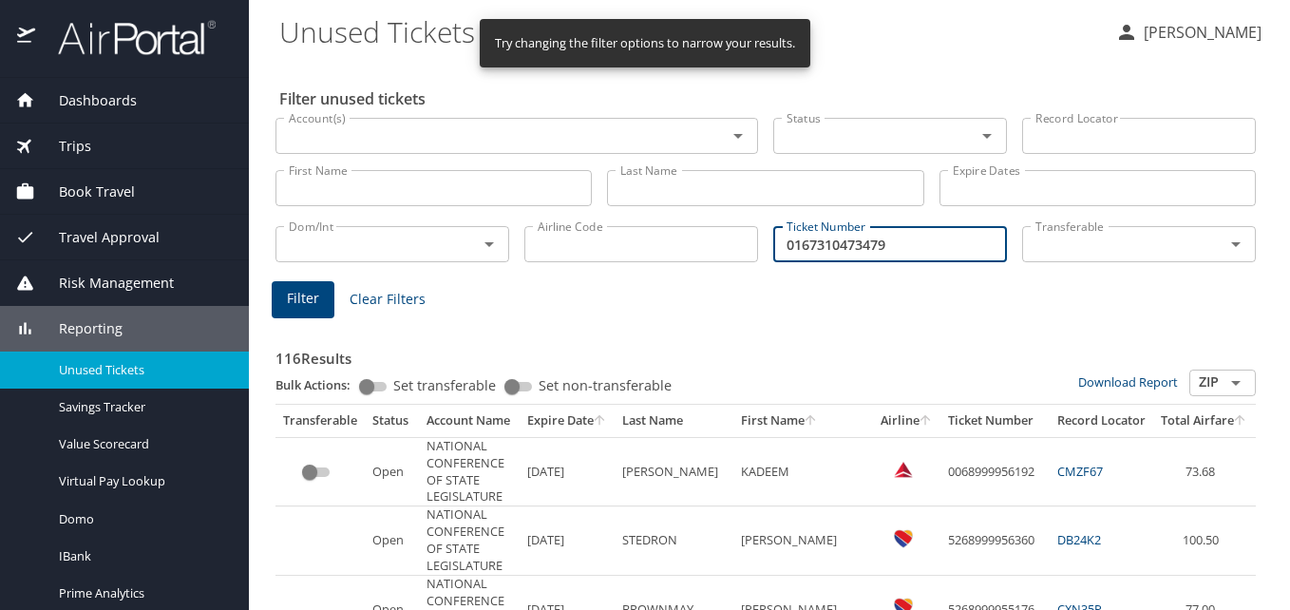
type input "0167310473479"
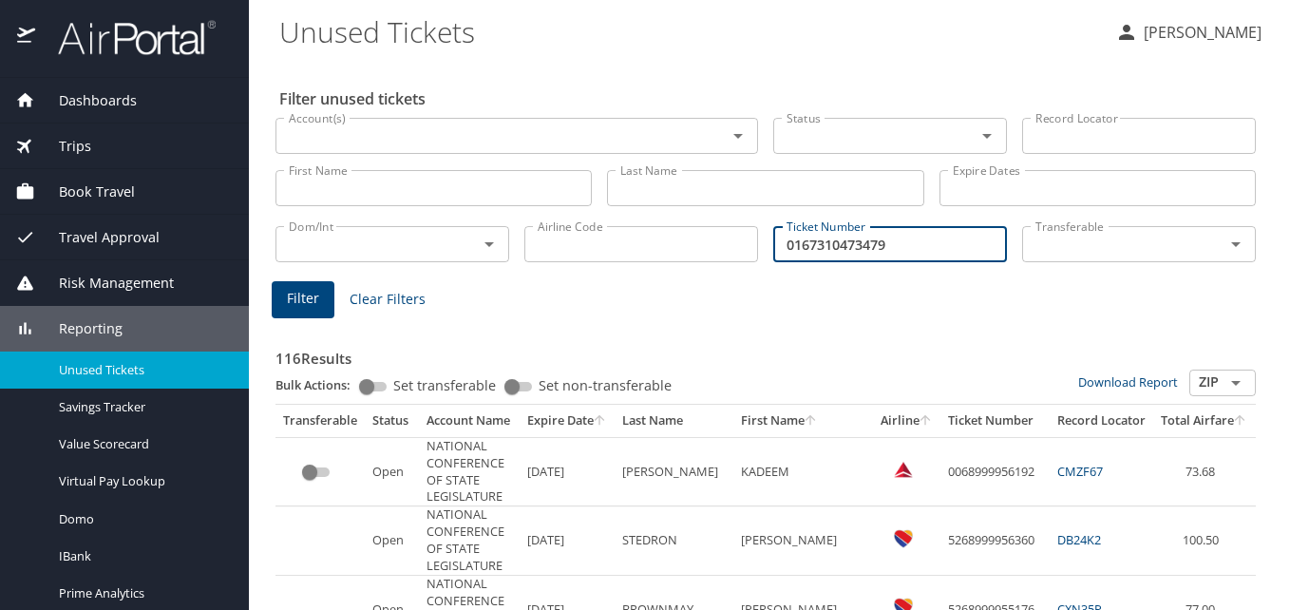
click at [311, 298] on span "Filter" at bounding box center [303, 299] width 32 height 24
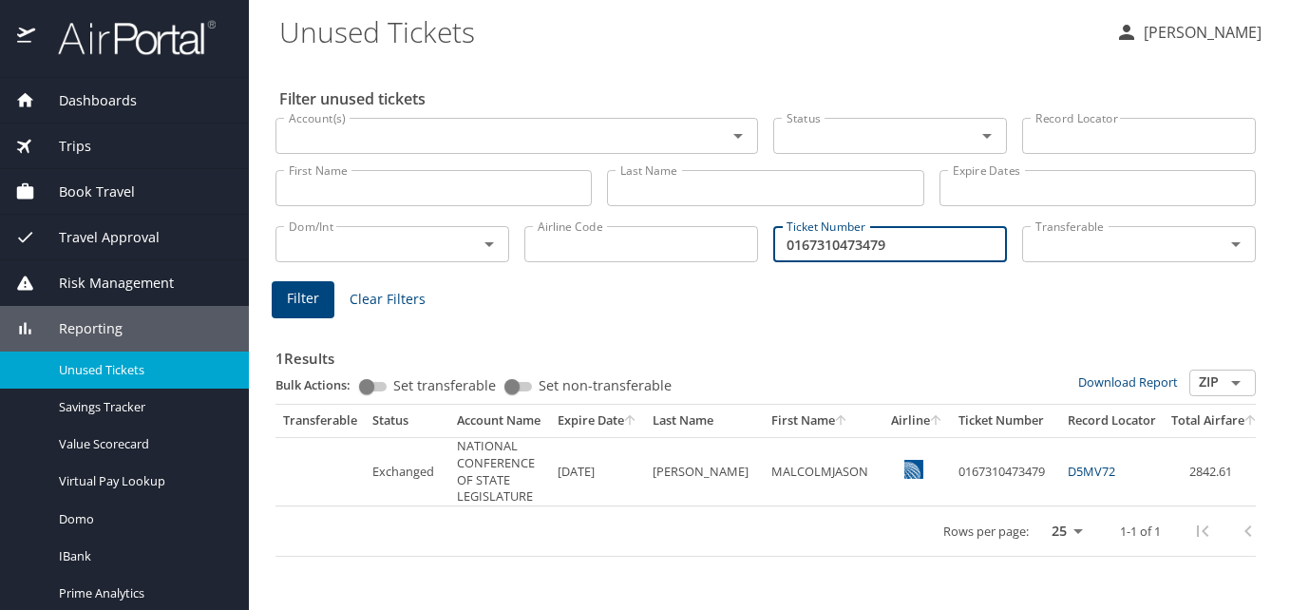
drag, startPoint x: 920, startPoint y: 256, endPoint x: 787, endPoint y: 242, distance: 133.7
click at [787, 242] on input "0167310473479" at bounding box center [890, 244] width 234 height 36
